Goal: Information Seeking & Learning: Find specific fact

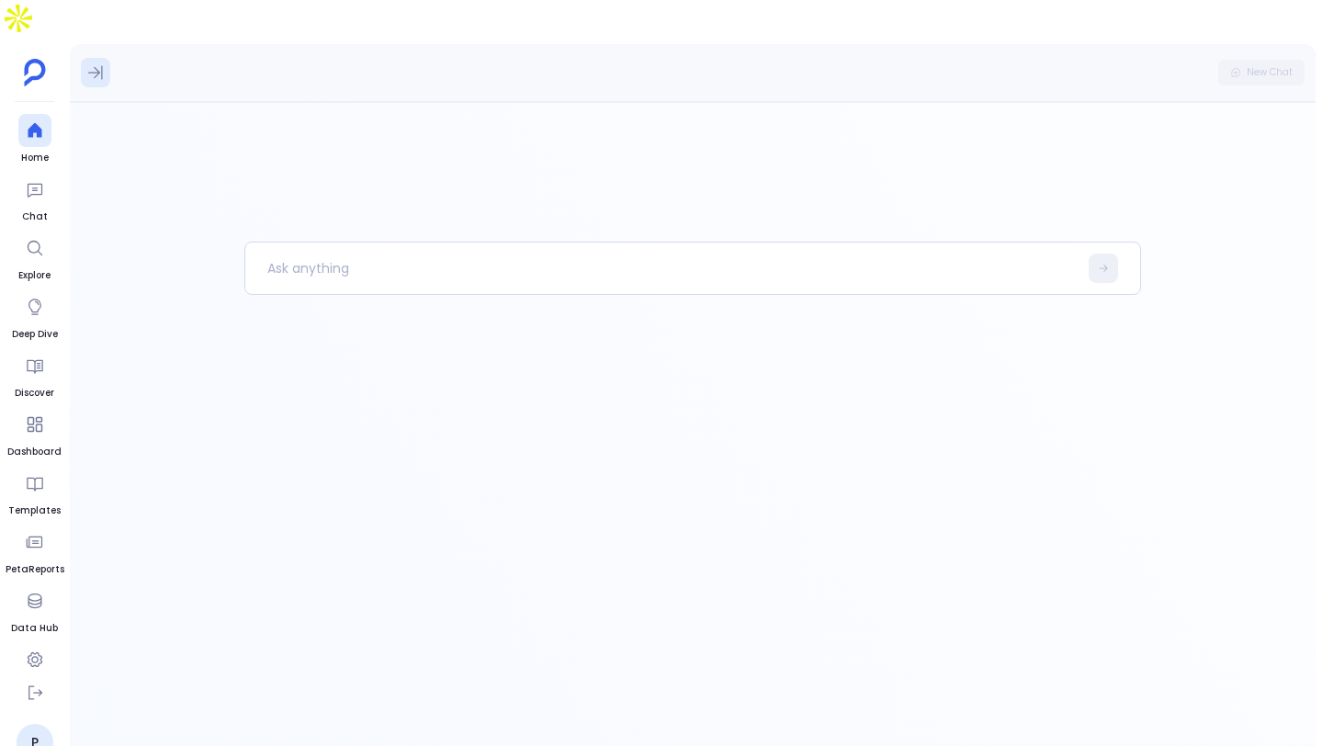
click at [98, 63] on icon at bounding box center [95, 72] width 18 height 18
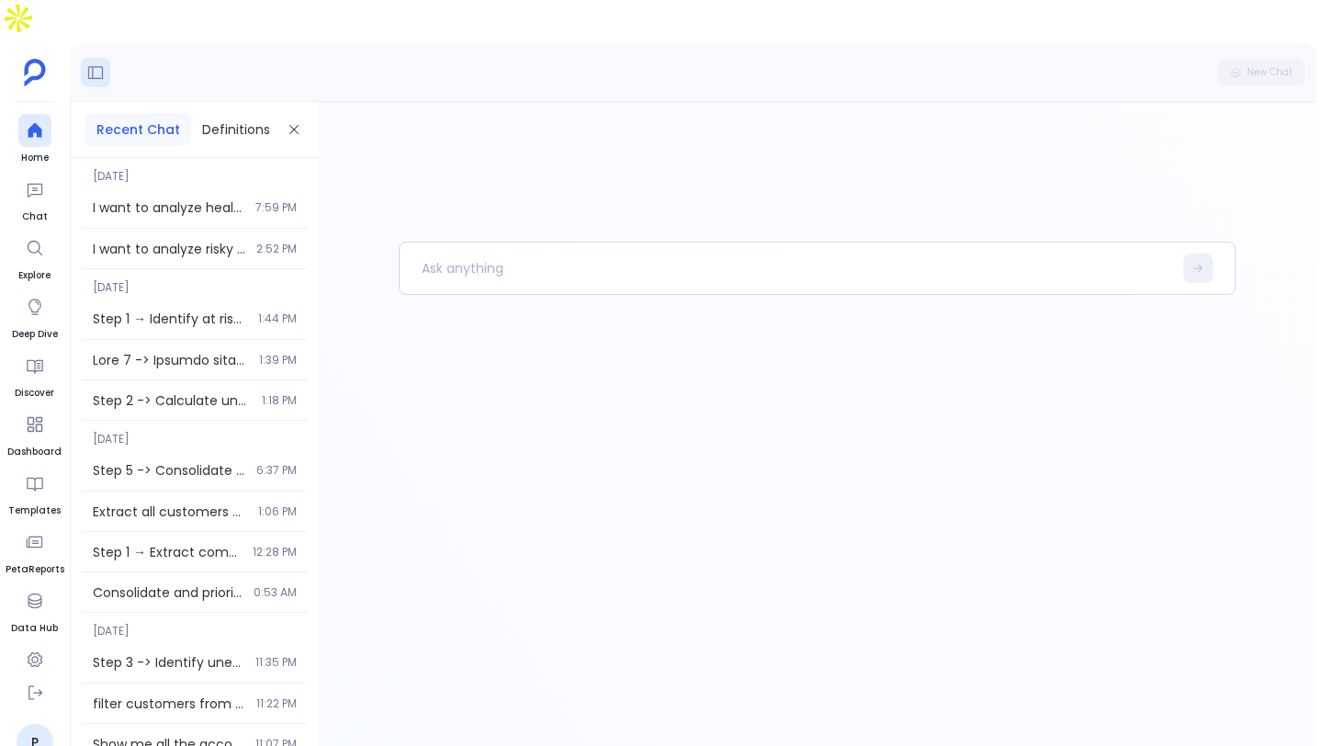
click at [107, 53] on div "New Chat" at bounding box center [692, 73] width 1245 height 58
click at [101, 58] on button at bounding box center [95, 72] width 29 height 29
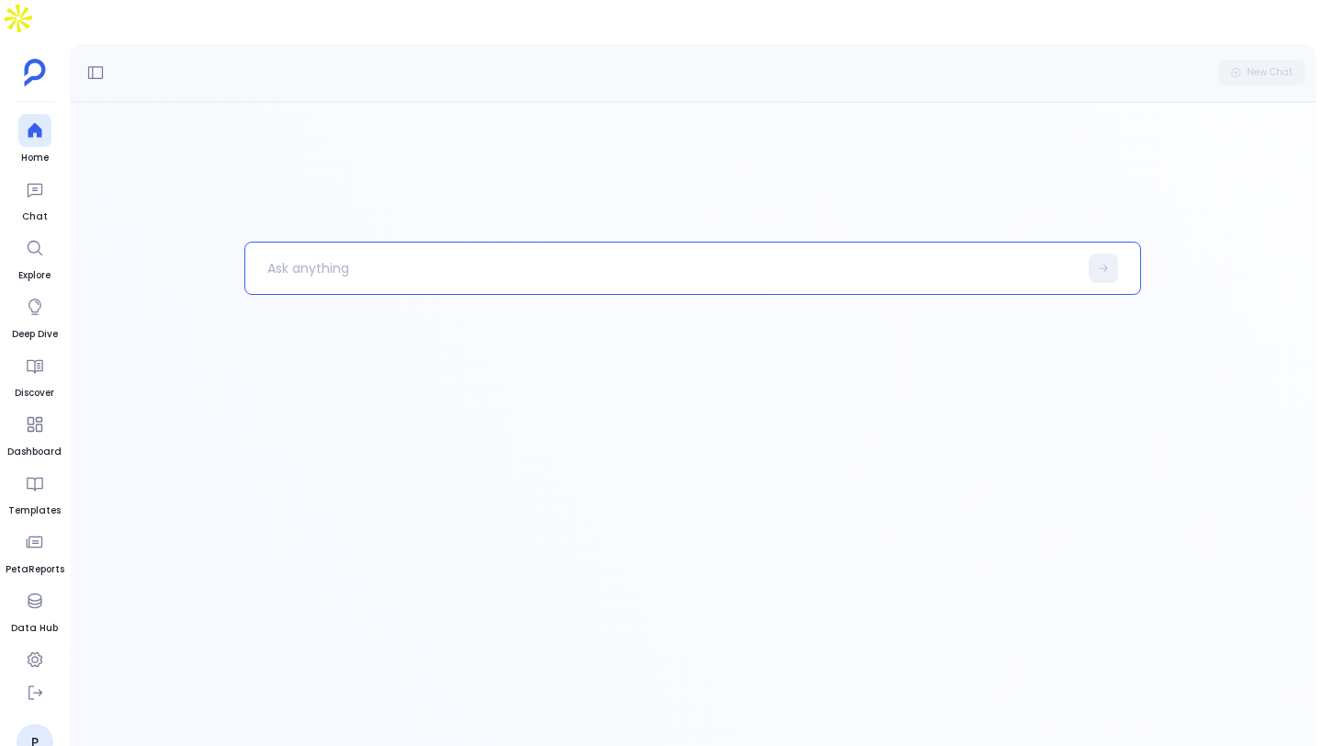
click at [385, 499] on div at bounding box center [692, 509] width 896 height 534
click at [27, 724] on link "P" at bounding box center [35, 742] width 37 height 37
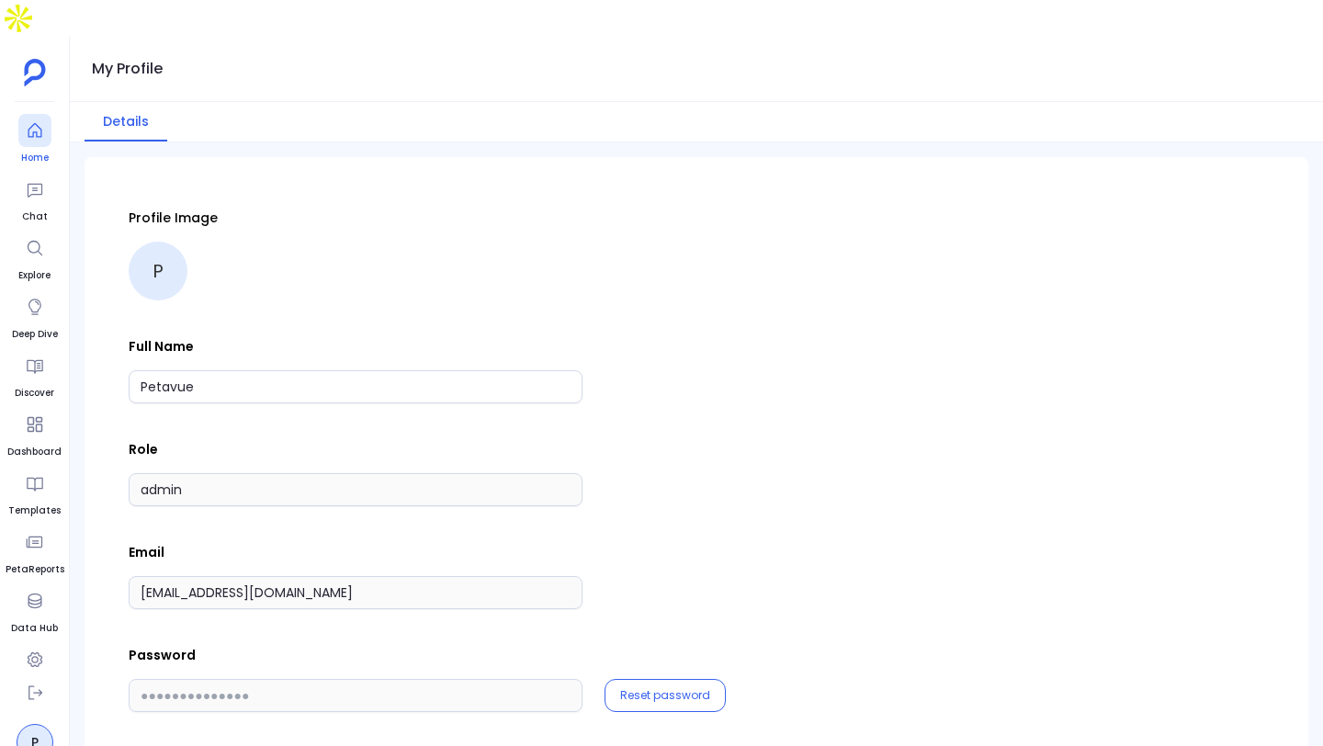
click at [37, 121] on icon at bounding box center [35, 130] width 18 height 18
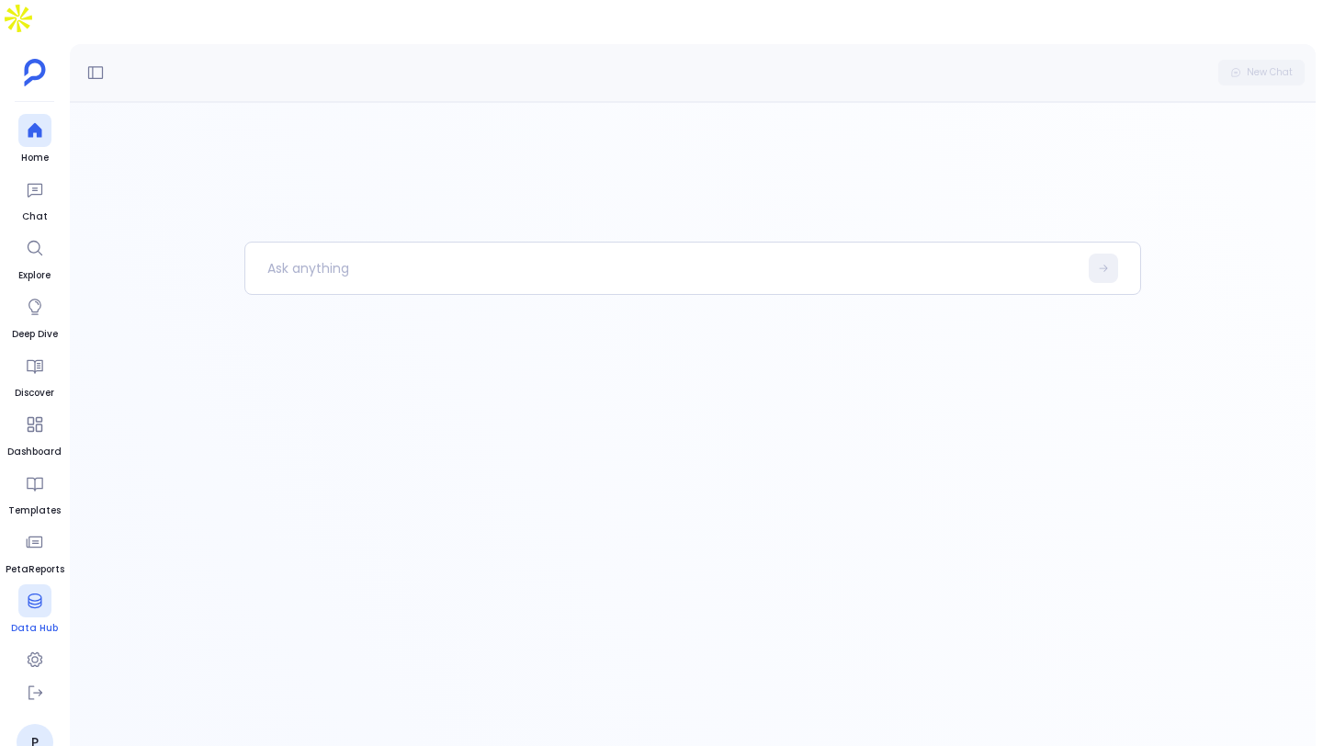
click at [38, 621] on span "Data Hub" at bounding box center [34, 628] width 47 height 15
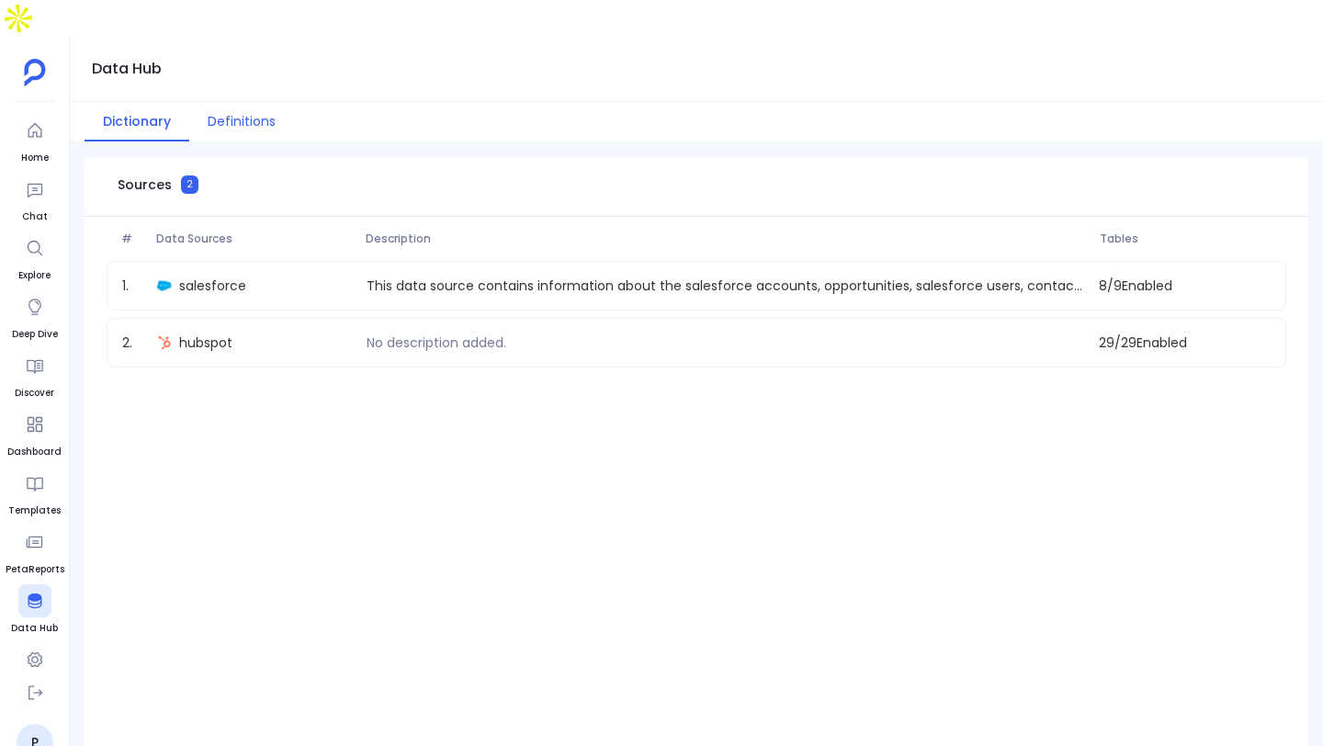
click at [237, 102] on button "Definitions" at bounding box center [241, 121] width 105 height 39
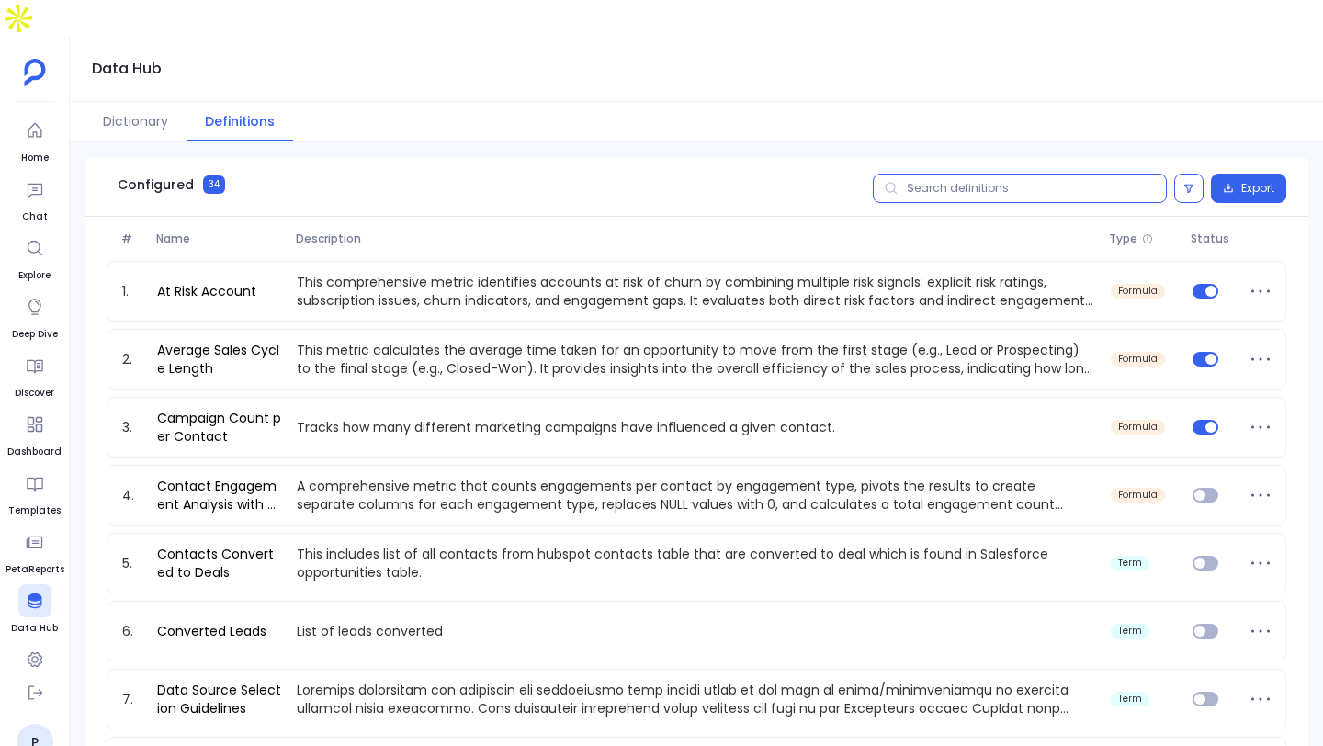
click at [1020, 174] on input "text" at bounding box center [1020, 188] width 294 height 29
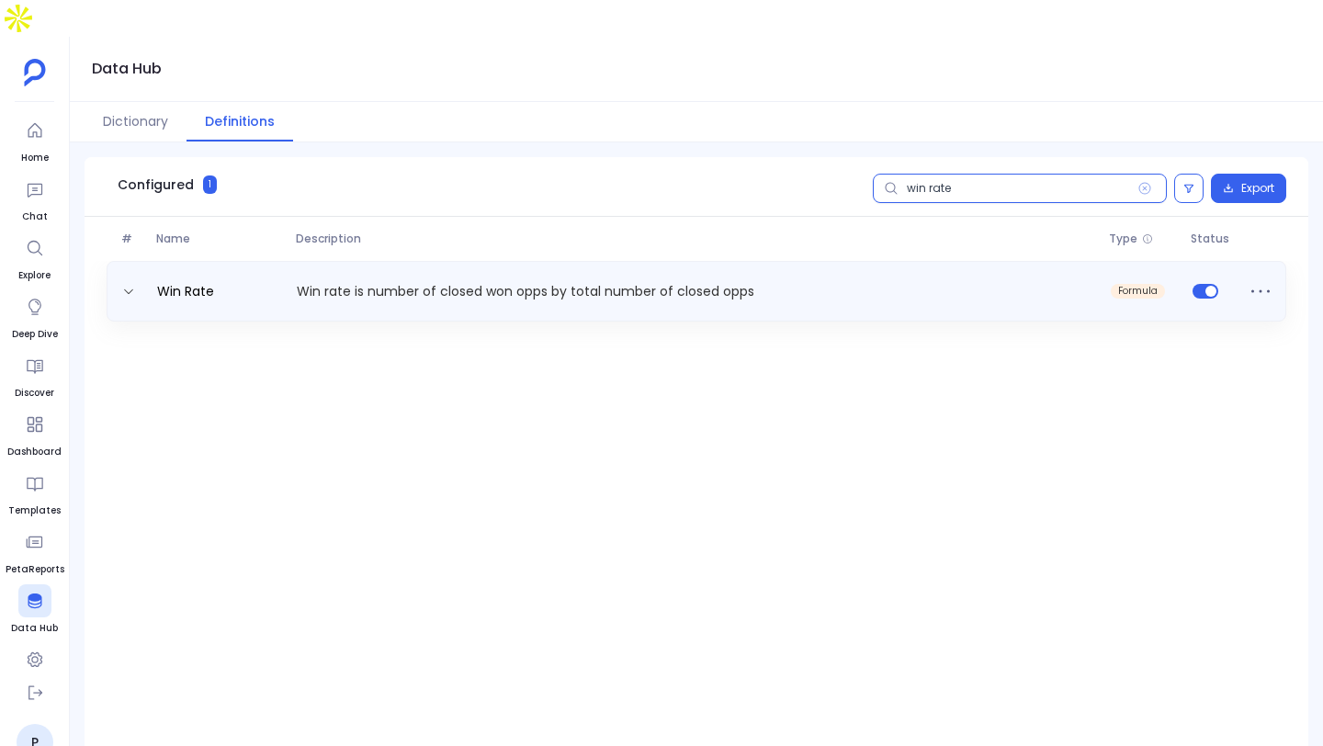
type input "win rate"
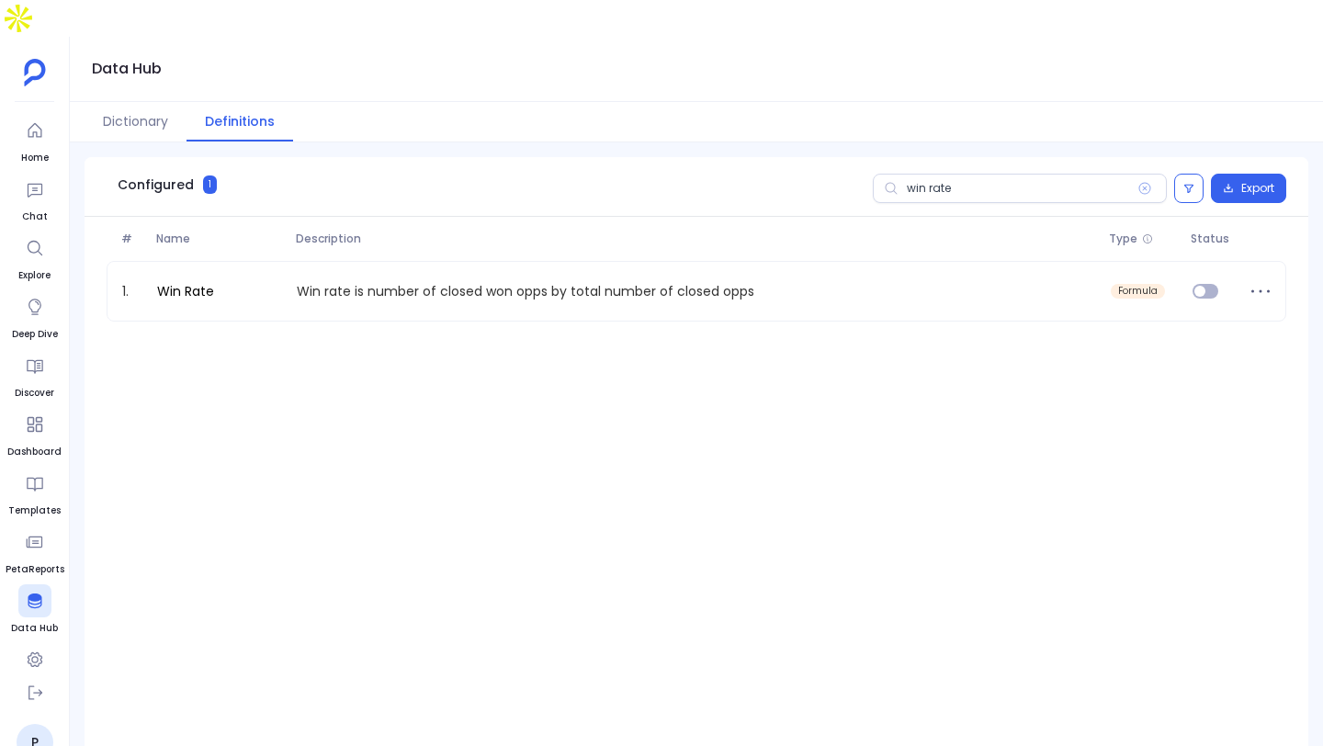
click at [966, 379] on div "1. Win Rate Win rate is number of closed won opps by total number of closed opp…" at bounding box center [695, 511] width 1223 height 500
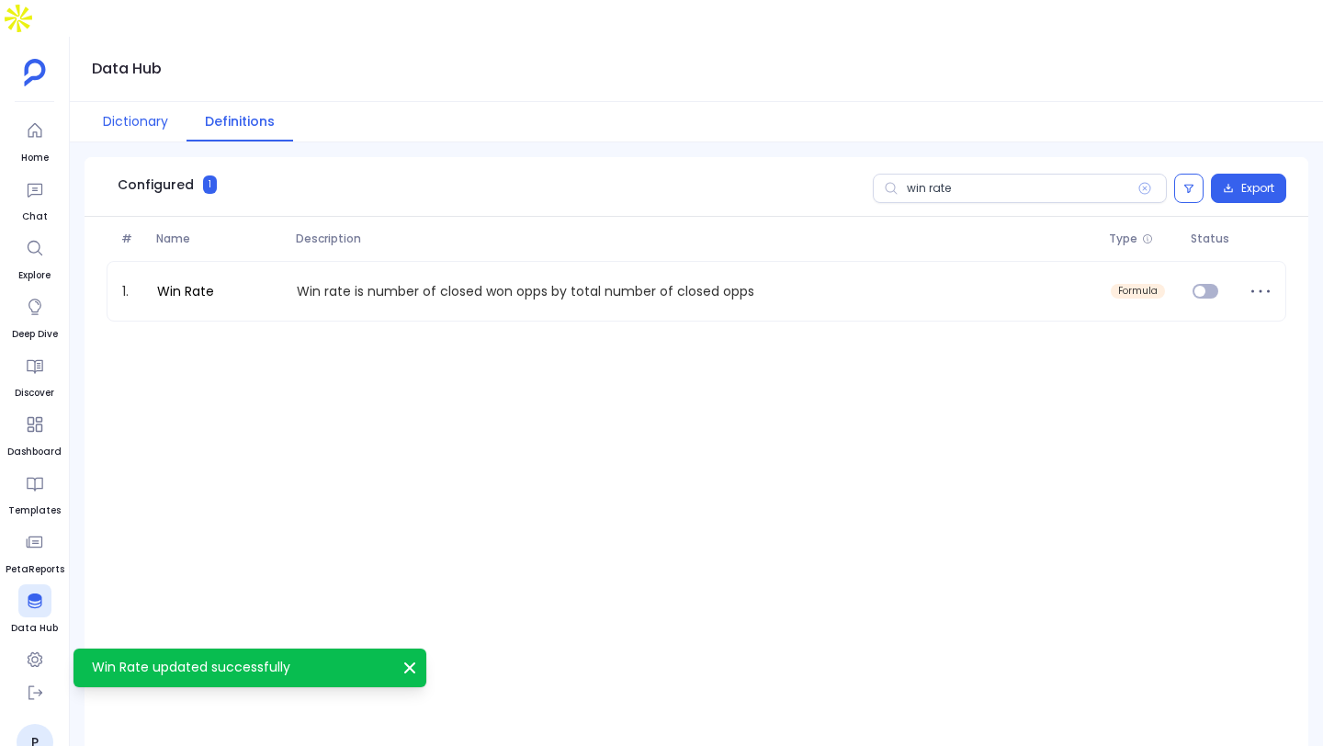
click at [136, 102] on button "Dictionary" at bounding box center [135, 121] width 102 height 39
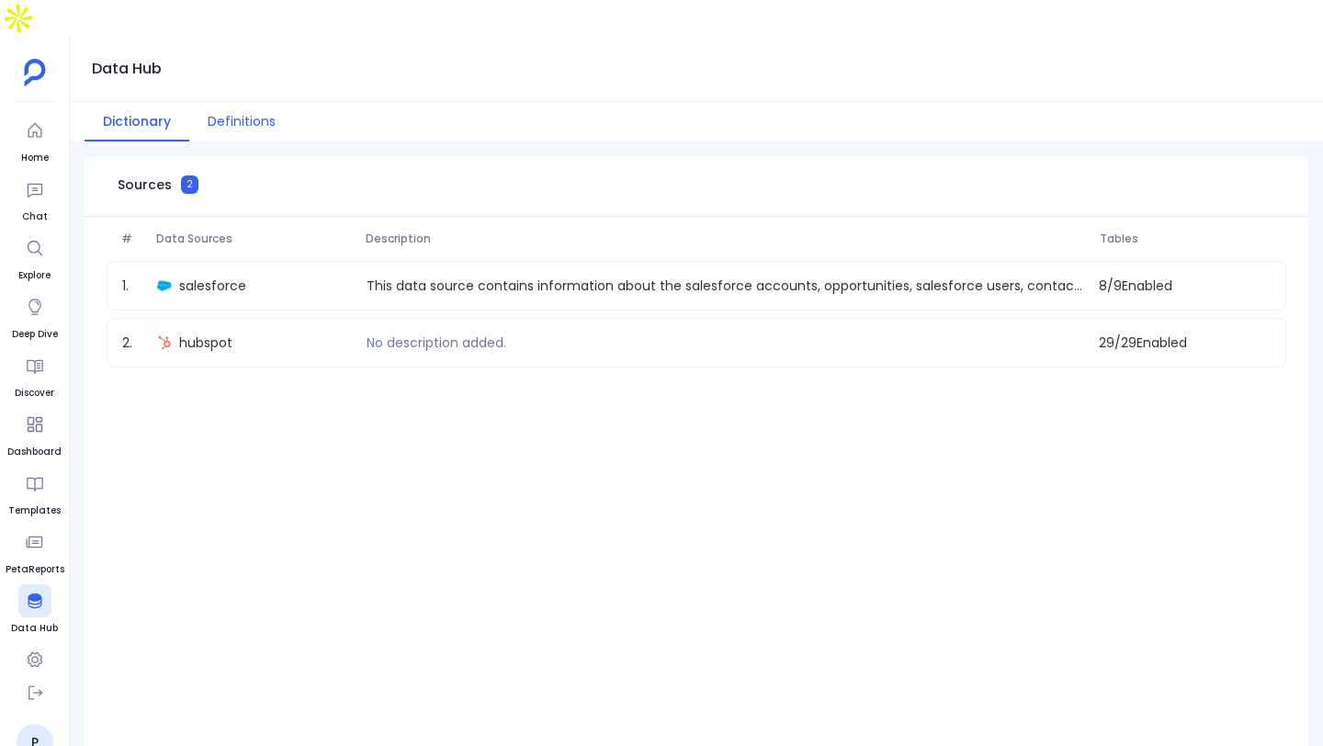
click at [245, 102] on button "Definitions" at bounding box center [241, 121] width 105 height 39
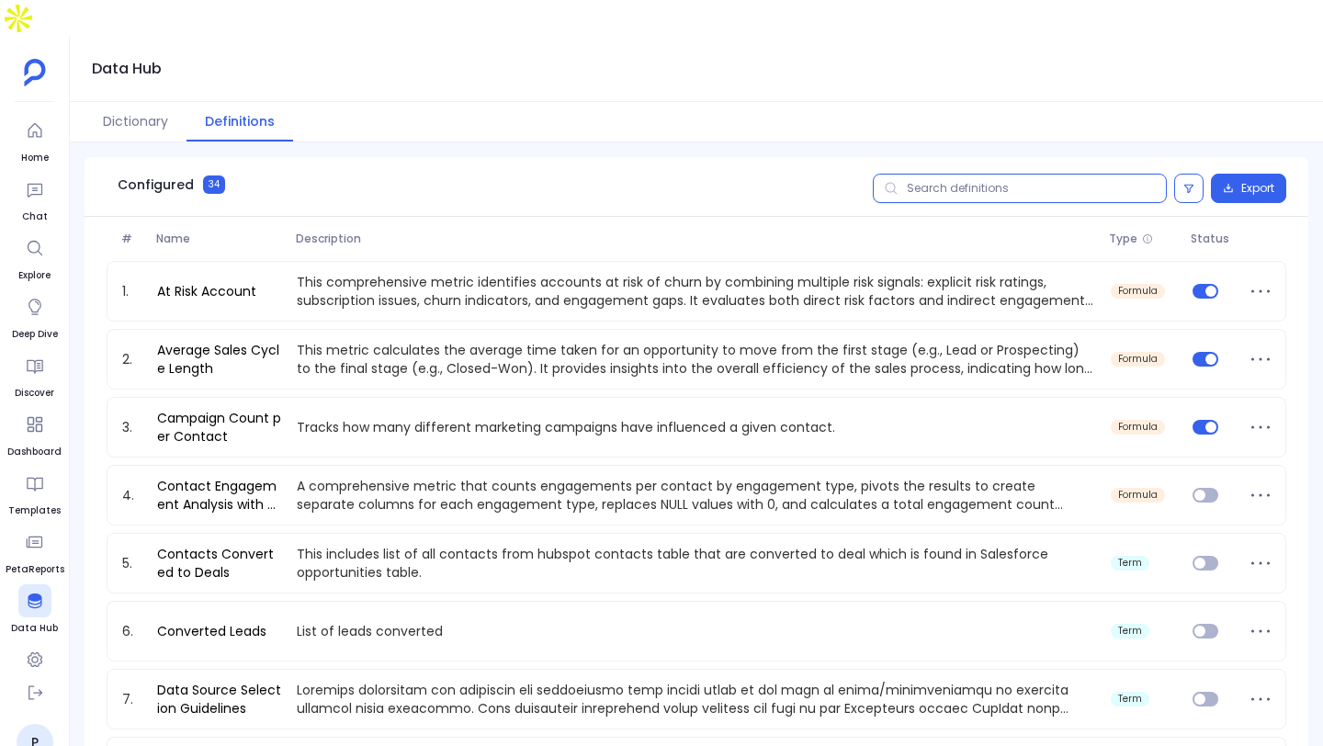
click at [987, 174] on input "text" at bounding box center [1020, 188] width 294 height 29
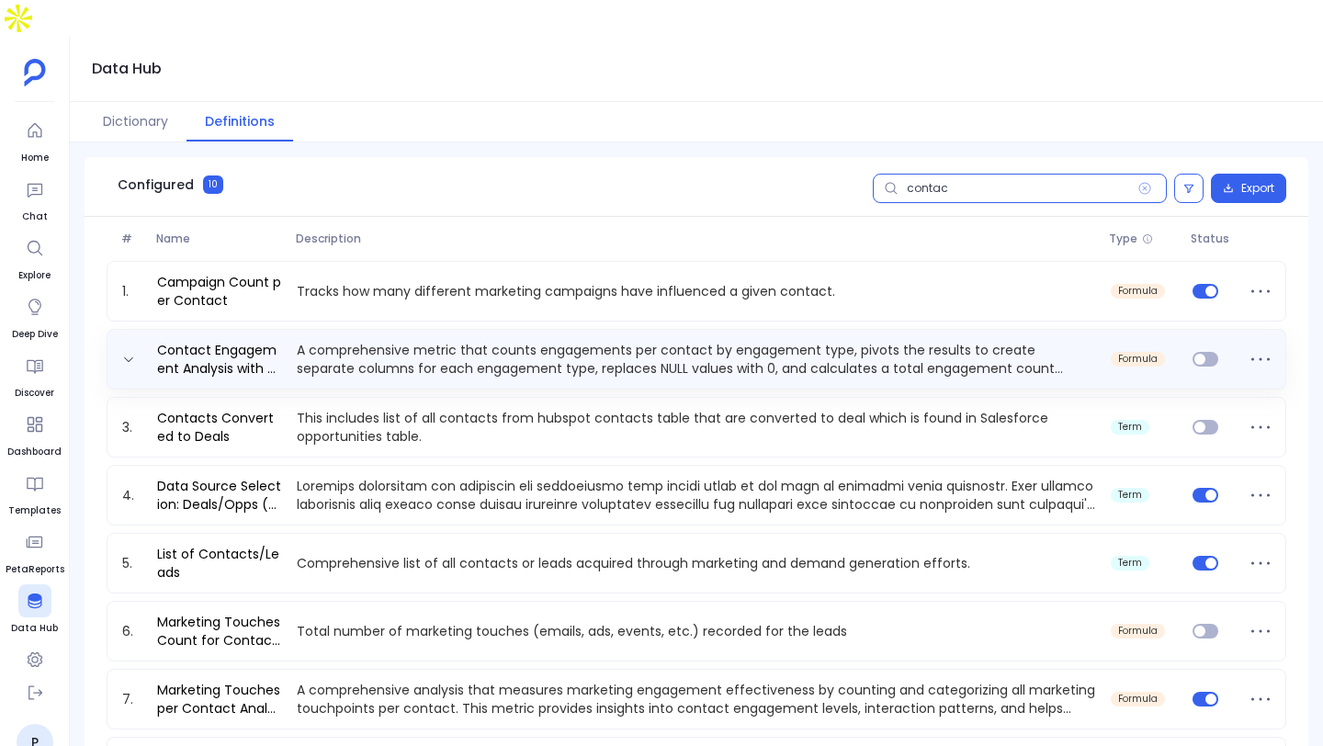
type input "contac"
click at [828, 341] on p "A comprehensive metric that counts engagements per contact by engagement type, …" at bounding box center [696, 359] width 814 height 37
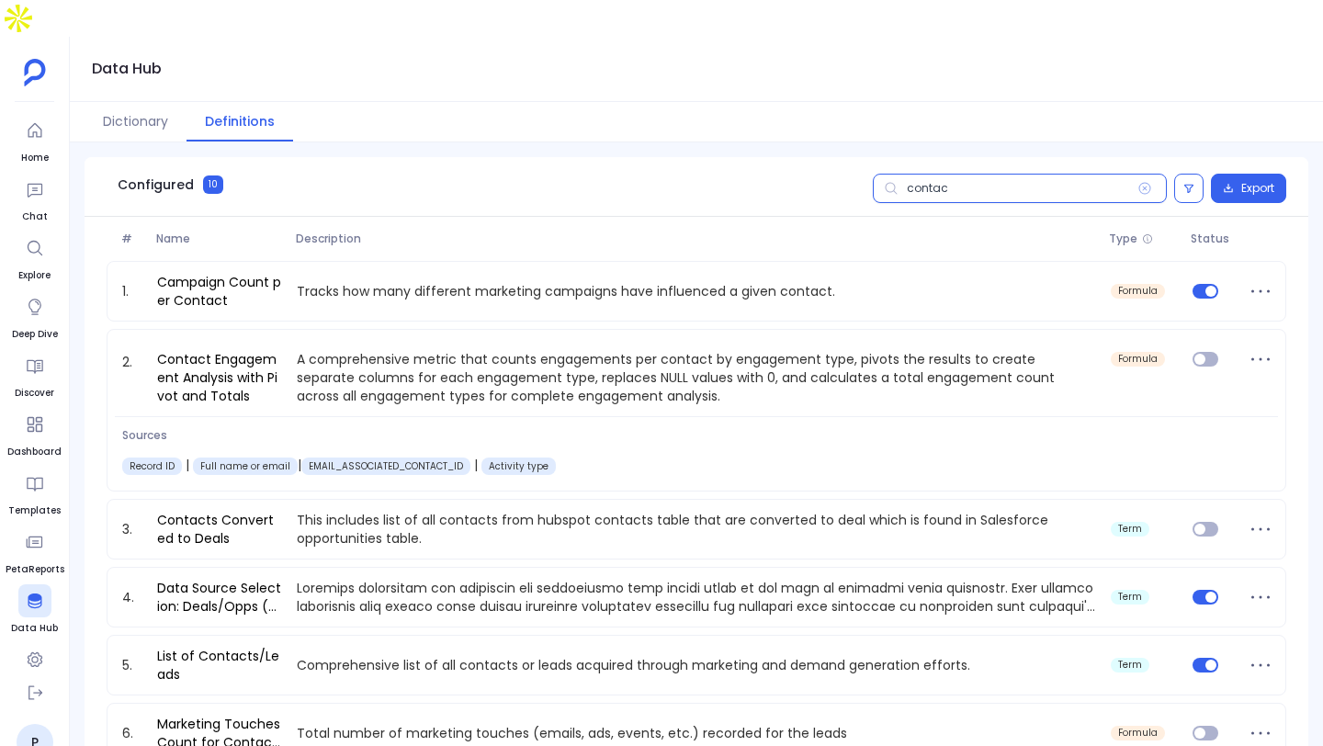
click at [1012, 174] on input "contac" at bounding box center [1020, 188] width 294 height 29
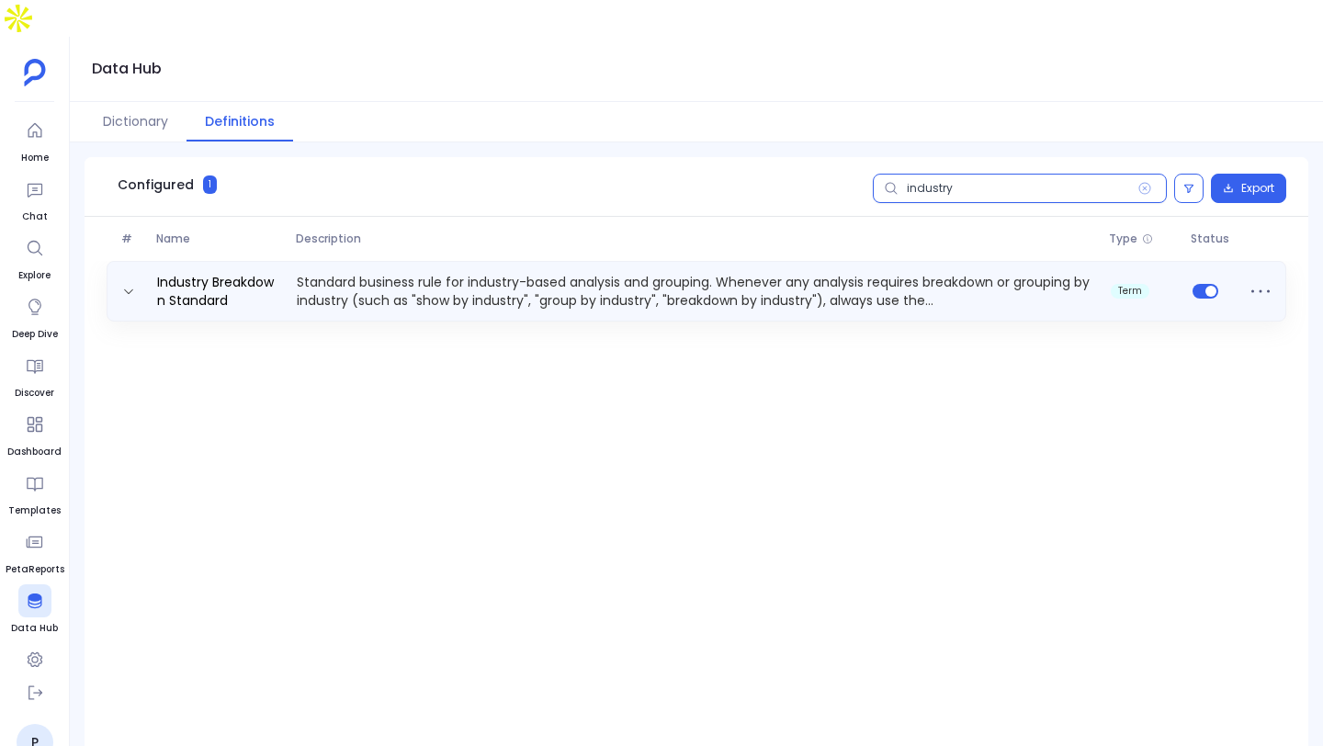
type input "industry"
click at [954, 273] on p "Standard business rule for industry-based analysis and grouping. Whenever any a…" at bounding box center [696, 291] width 814 height 37
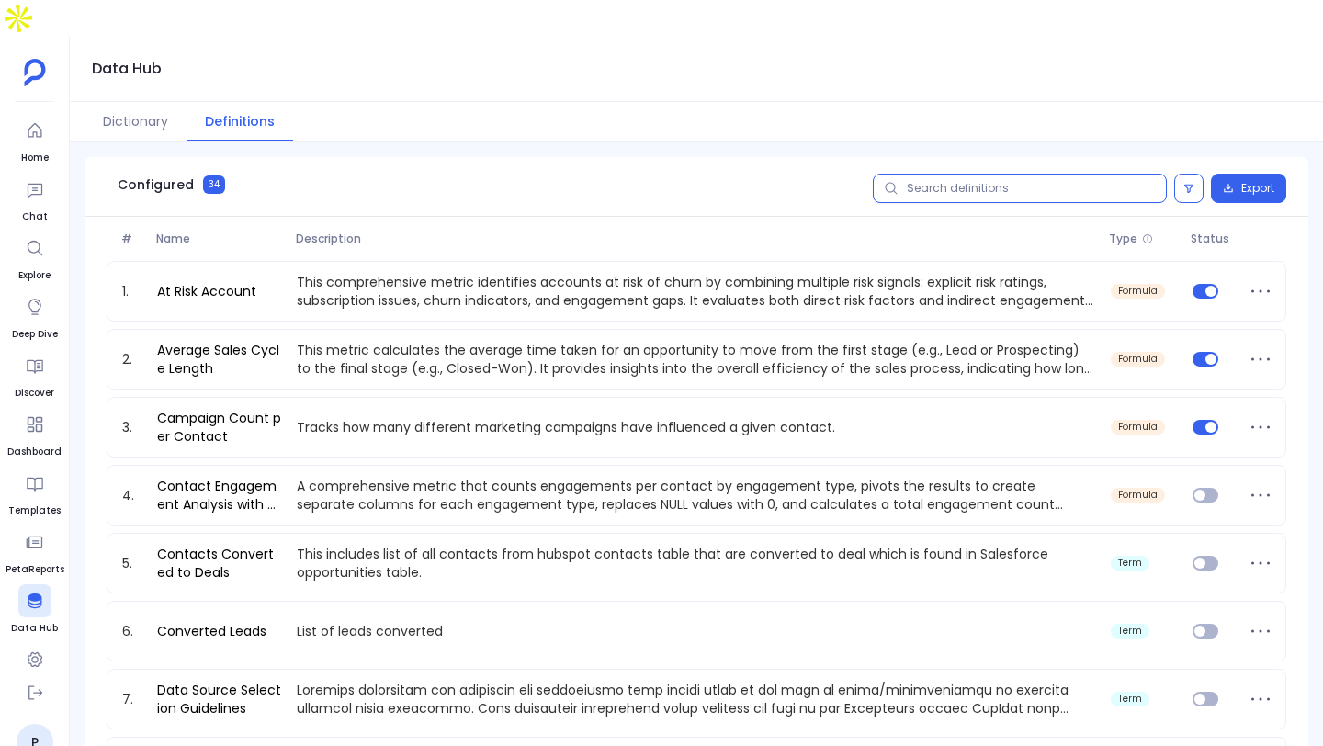
click at [976, 174] on input "text" at bounding box center [1020, 188] width 294 height 29
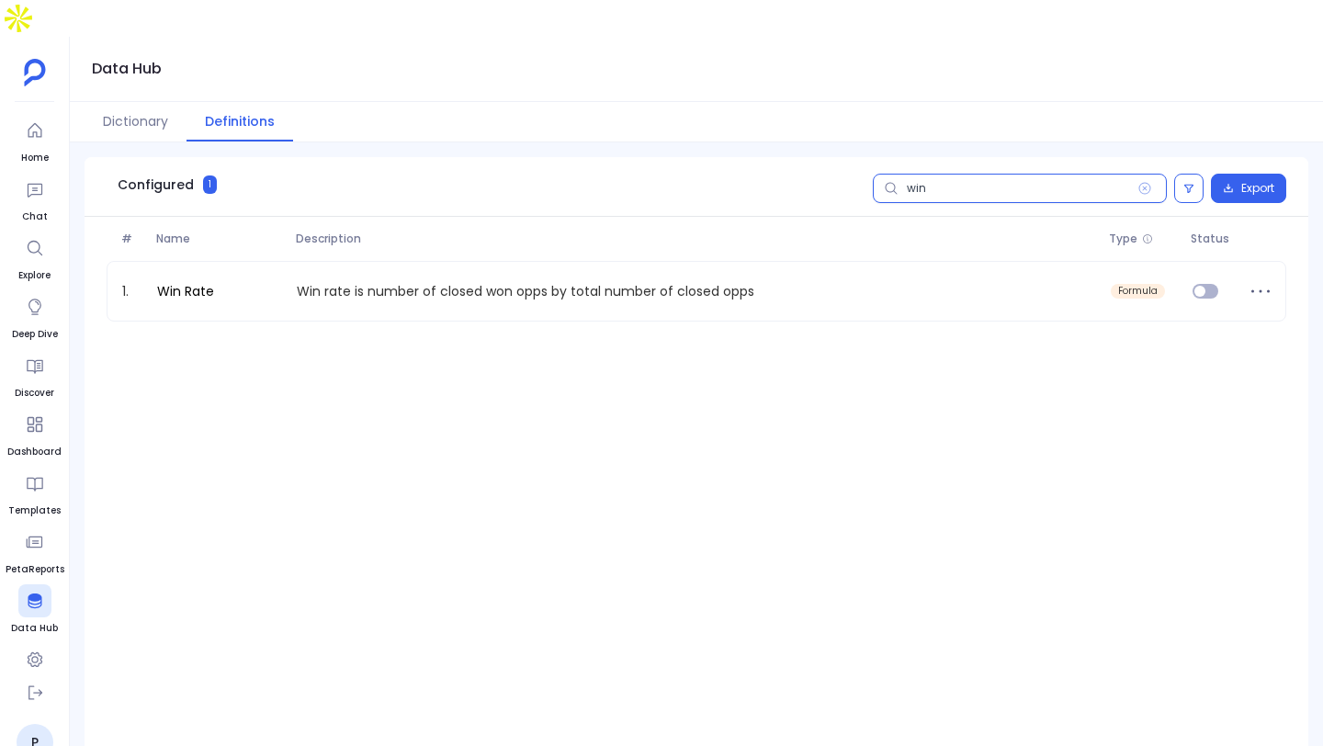
type input "win"
